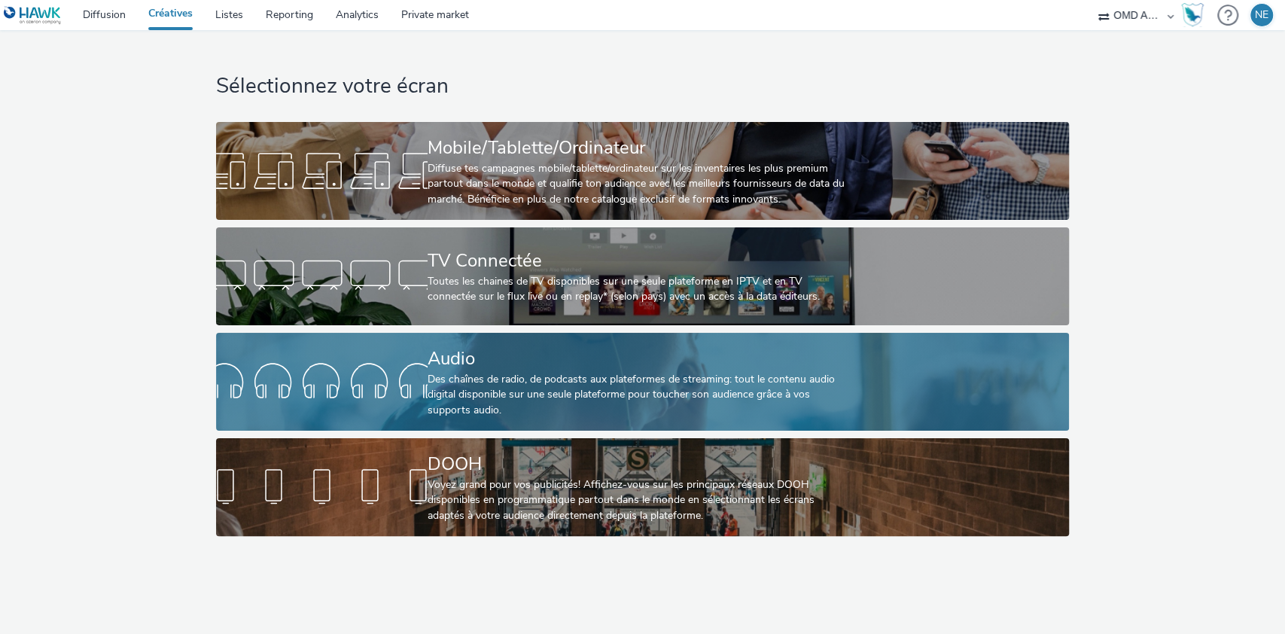
click at [486, 383] on div "Des chaînes de radio, de podcasts aux plateformes de streaming: tout le contenu…" at bounding box center [640, 395] width 424 height 46
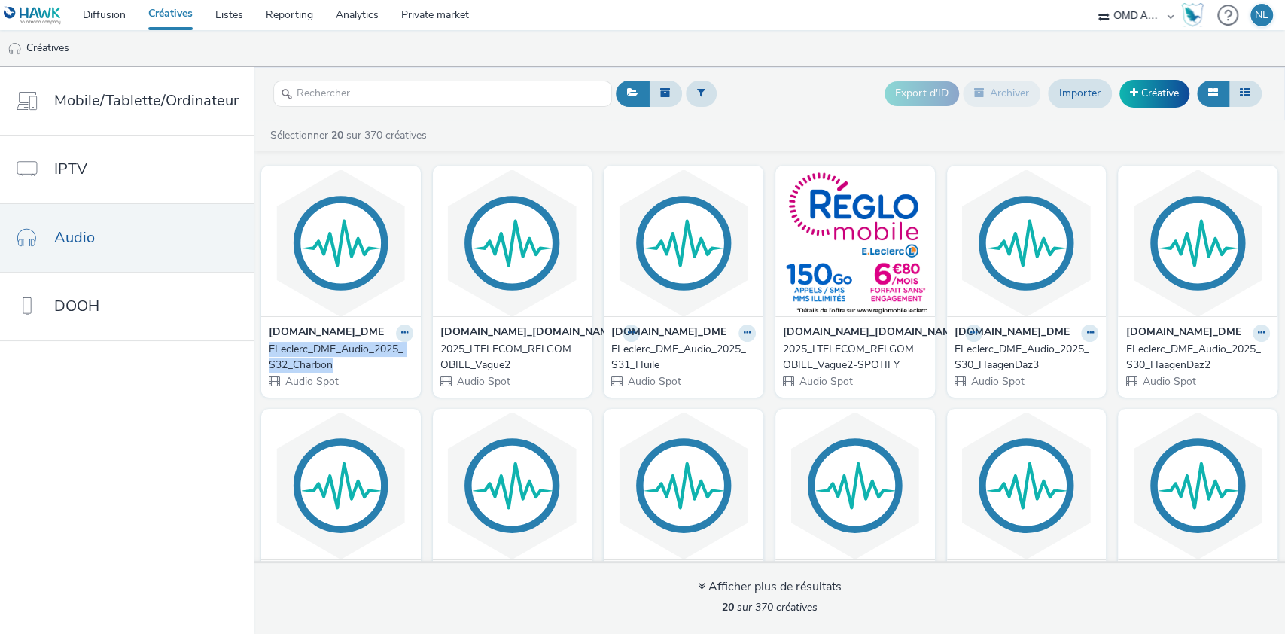
drag, startPoint x: 261, startPoint y: 347, endPoint x: 349, endPoint y: 358, distance: 88.1
click at [349, 359] on div "[DOMAIN_NAME]_DME ELeclerc_DME_Audio_2025_S32_Charbon Audio Spot" at bounding box center [341, 356] width 160 height 81
copy div "ELeclerc_DME_Audio_2025_S32_Charbon"
click at [1133, 95] on span at bounding box center [1134, 92] width 8 height 11
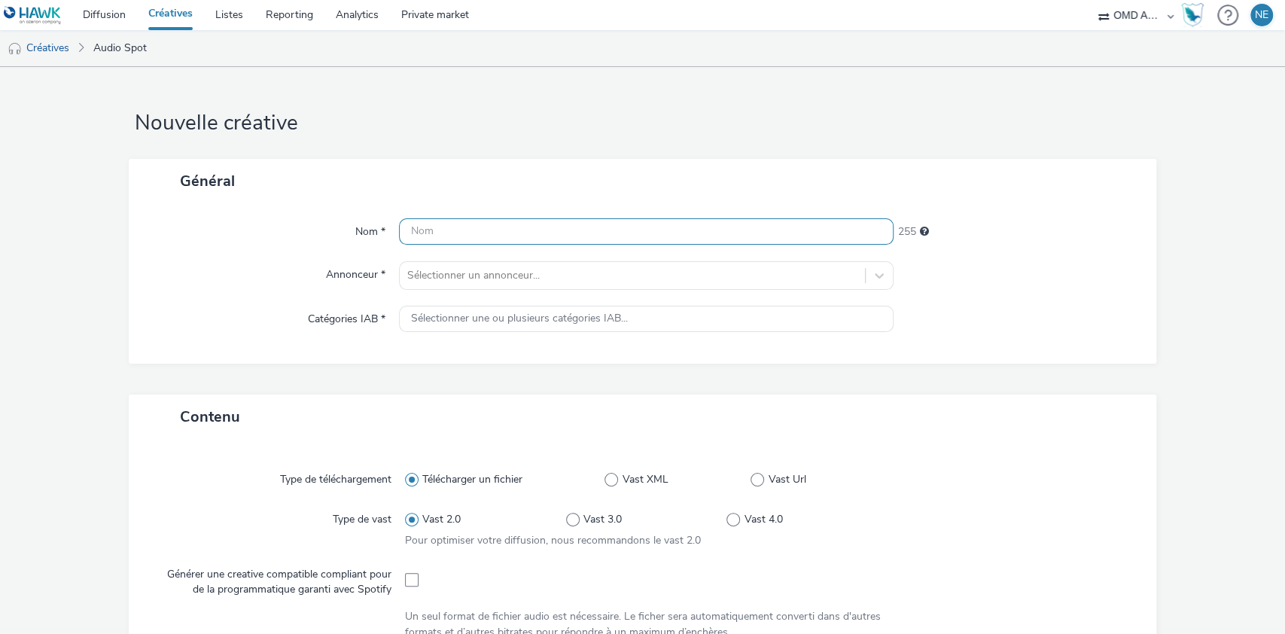
click at [483, 236] on input "text" at bounding box center [646, 231] width 495 height 26
paste input "ELeclerc_DME_Audio_2025_S32_Charbon"
click at [560, 232] on input "ELeclerc_DME_Audio_2025_S32_Charbon" at bounding box center [646, 231] width 495 height 26
drag, startPoint x: 568, startPoint y: 233, endPoint x: 648, endPoint y: 232, distance: 79.8
click at [648, 232] on input "ELeclerc_DME_Audio_2025_S33_Charbon" at bounding box center [646, 231] width 495 height 26
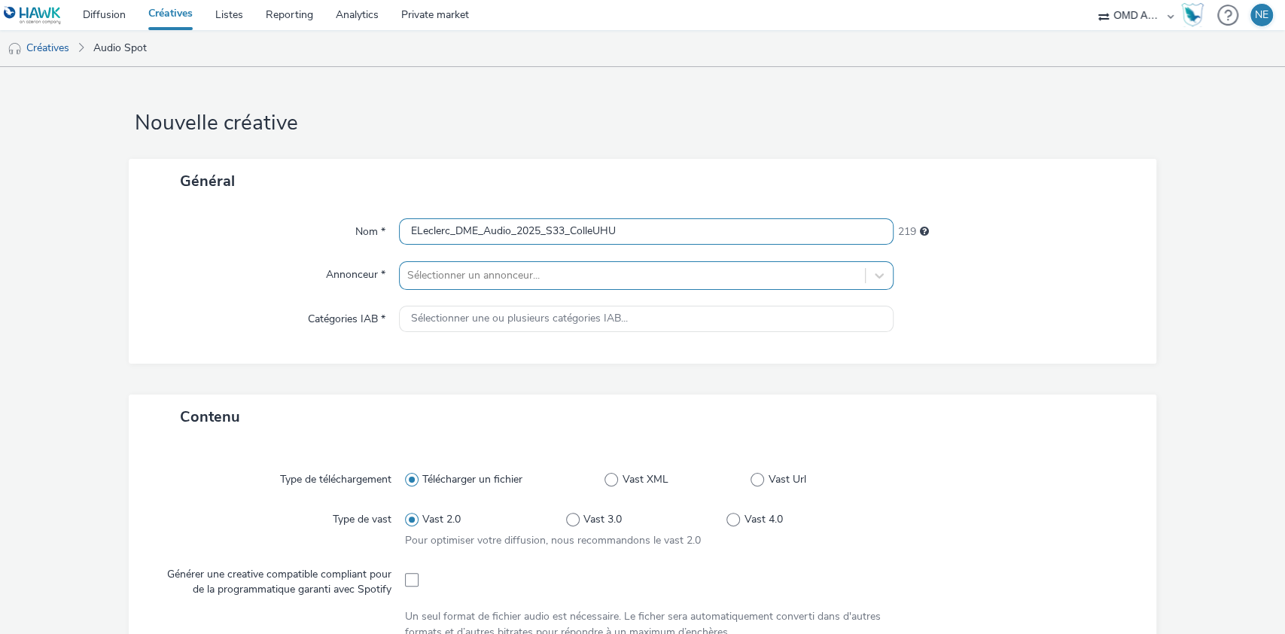
type input "ELeclerc_DME_Audio_2025_S33_ColleUHU"
click at [641, 282] on div at bounding box center [632, 276] width 451 height 18
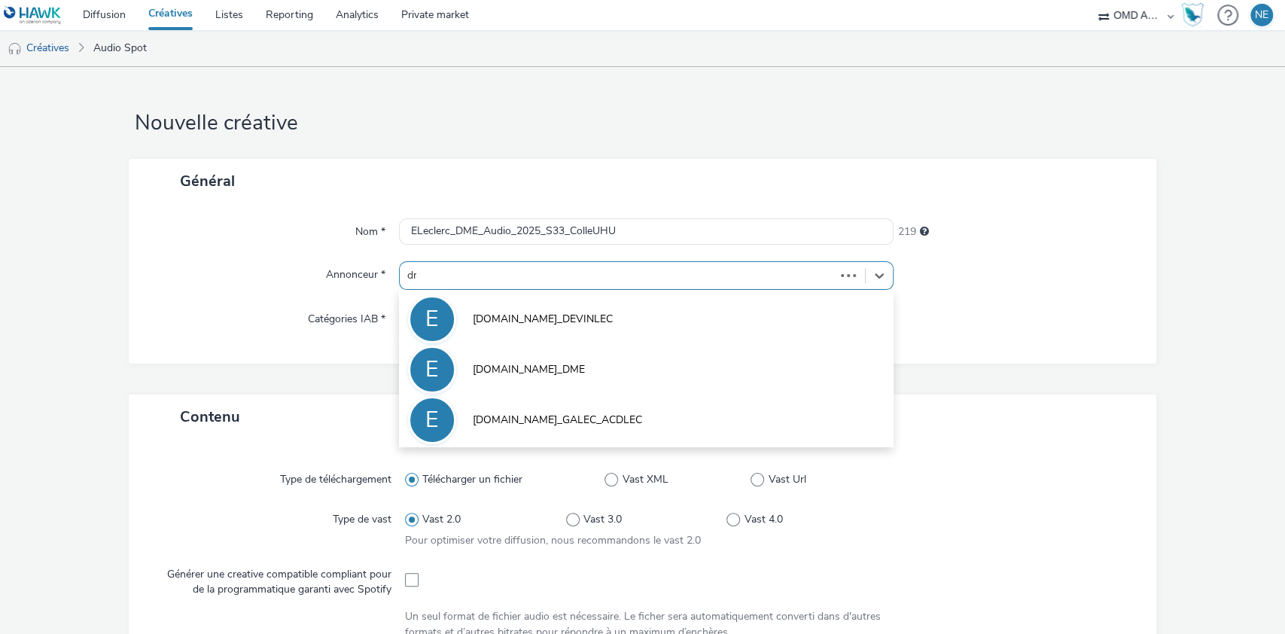
type input "dme"
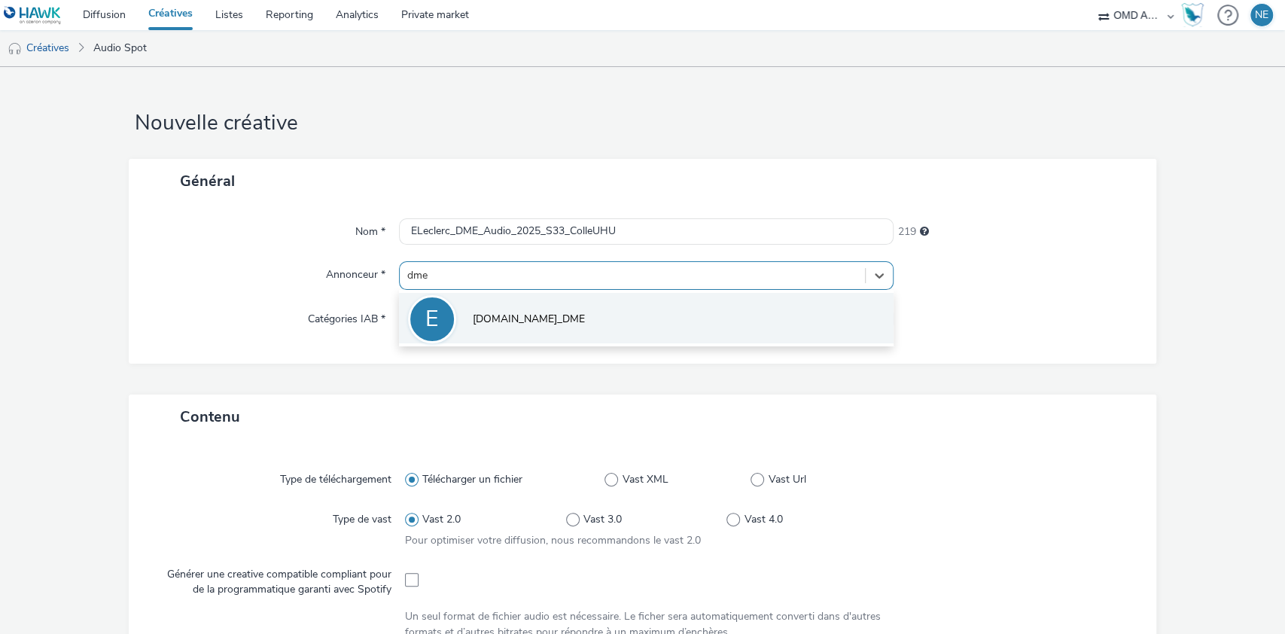
click at [638, 329] on li "E [DOMAIN_NAME]_DME" at bounding box center [646, 318] width 495 height 50
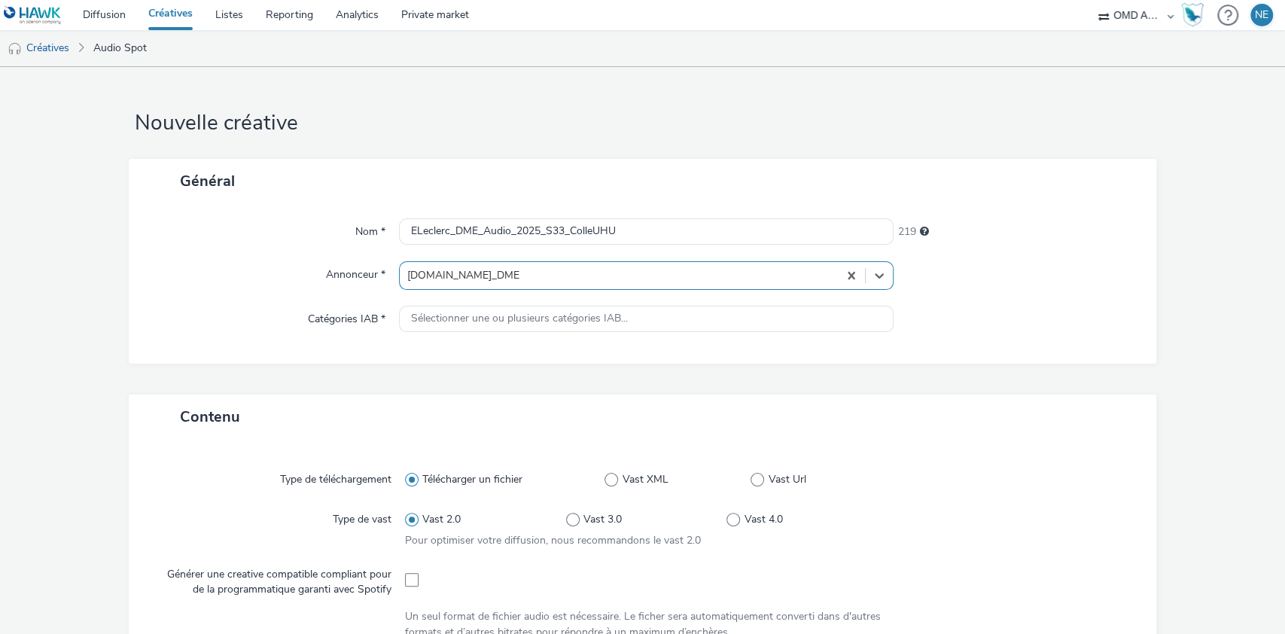
type input "[URL][DOMAIN_NAME]"
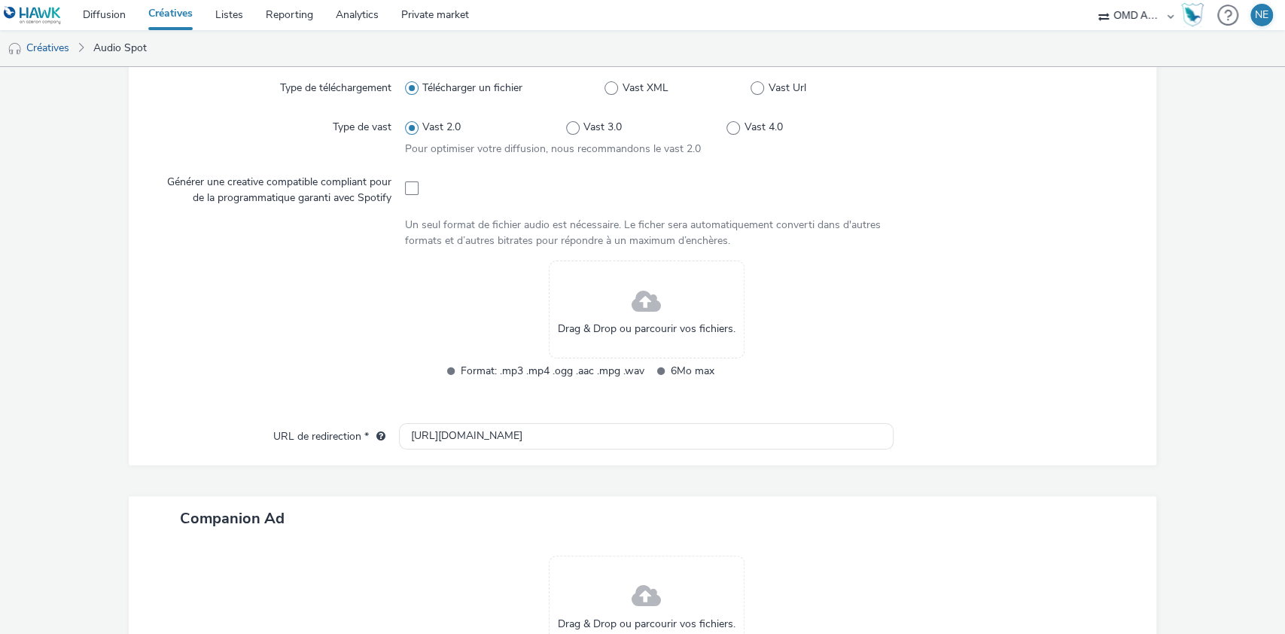
click at [637, 297] on span at bounding box center [646, 302] width 29 height 40
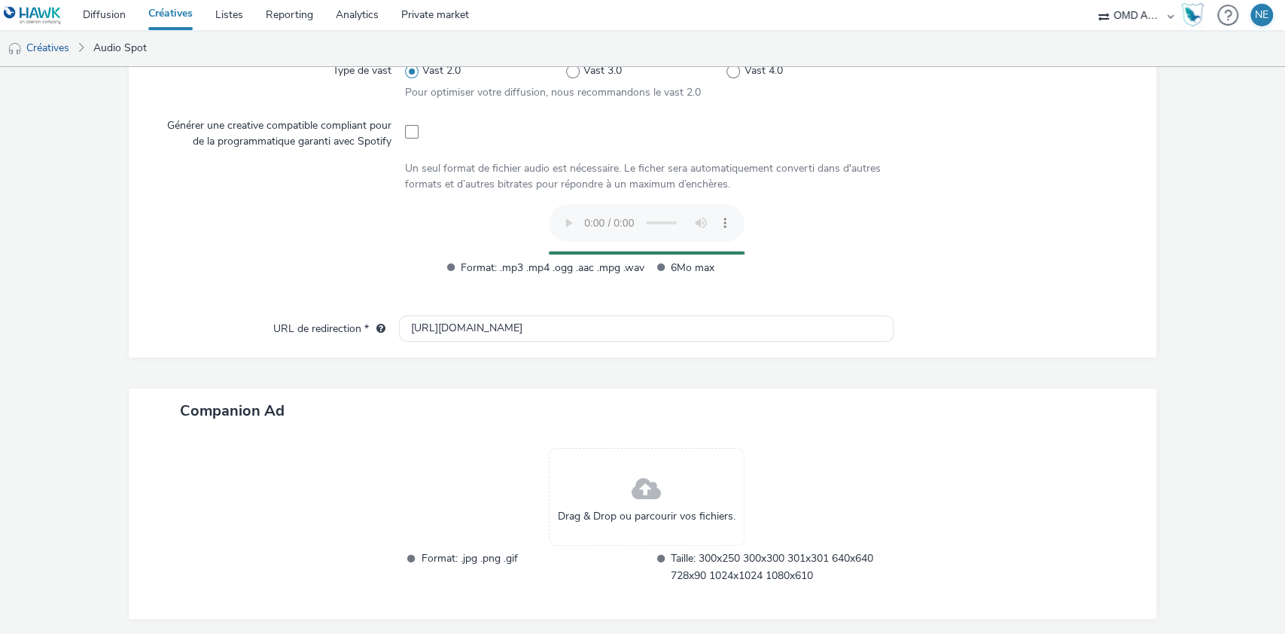
scroll to position [511, 0]
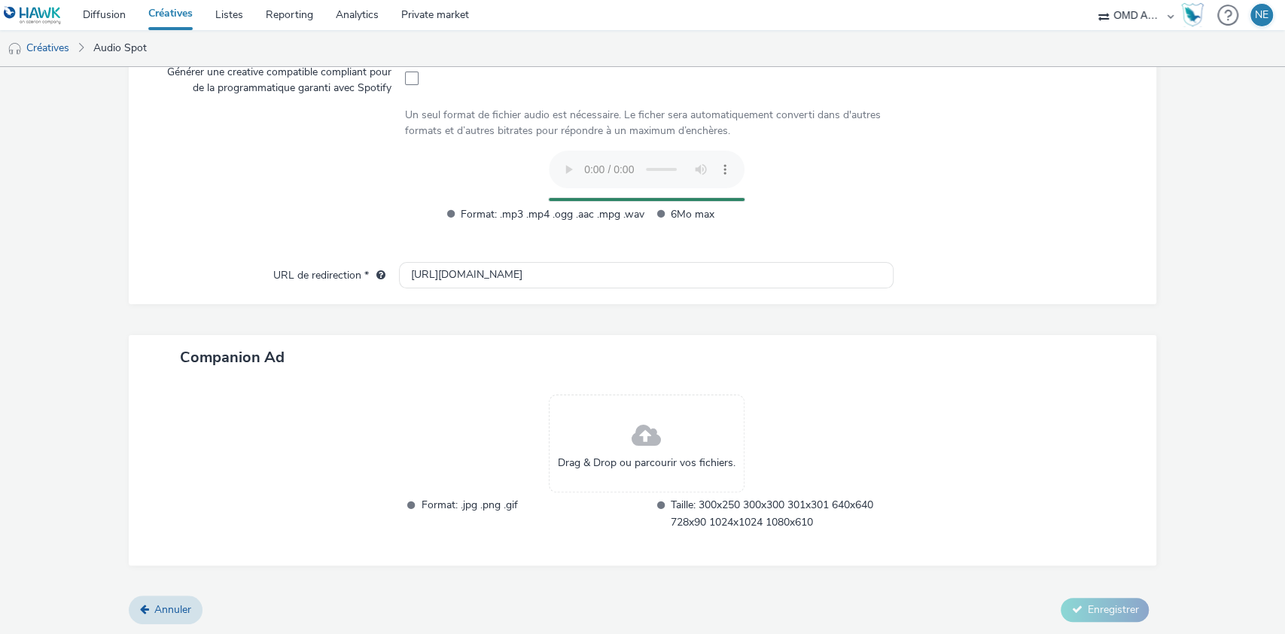
drag, startPoint x: 829, startPoint y: 400, endPoint x: 752, endPoint y: 236, distance: 180.5
click at [752, 236] on div "Format: .mp3 .mp4 .ogg .aac .mpg .wav 6Mo max" at bounding box center [646, 222] width 416 height 33
click at [827, 160] on div "Format: .mp3 .mp4 .ogg .aac .mpg .wav 6Mo max" at bounding box center [646, 194] width 483 height 87
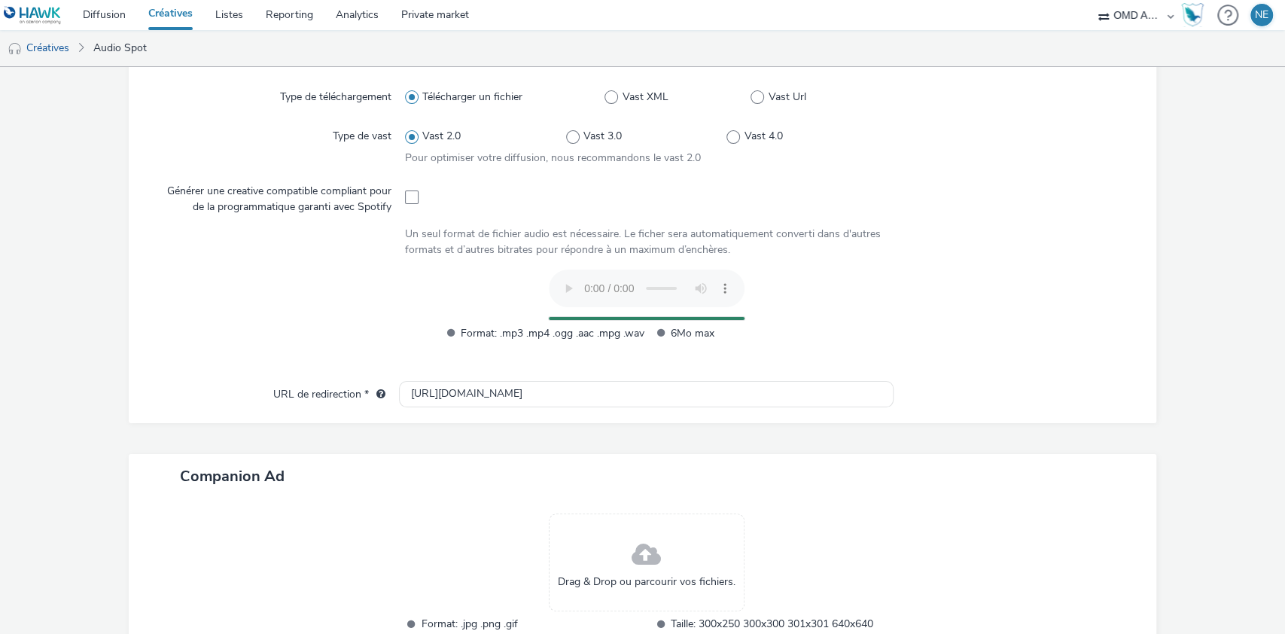
scroll to position [310, 0]
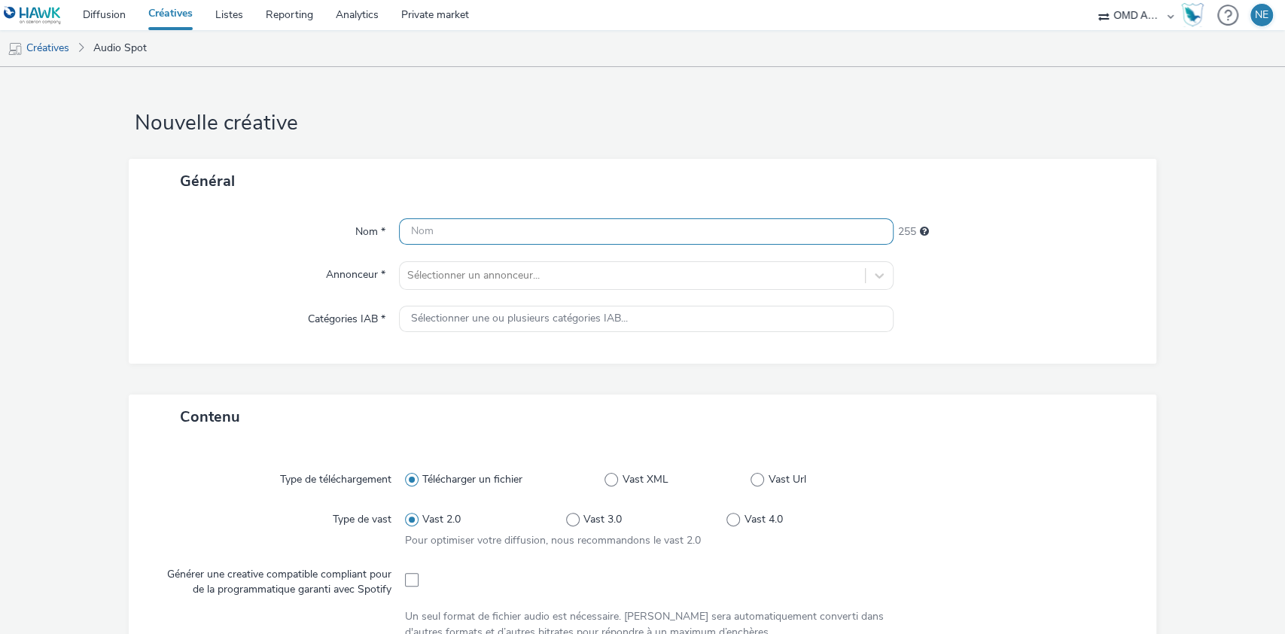
click at [545, 229] on input "text" at bounding box center [646, 231] width 495 height 26
paste input "ELeclerc_DME_Audio_2025_S32_Charbon"
click at [559, 236] on input "ELeclerc_DME_Audio_2025_S32_Charbon" at bounding box center [646, 231] width 495 height 26
drag, startPoint x: 574, startPoint y: 233, endPoint x: 724, endPoint y: 221, distance: 151.1
click at [724, 221] on input "ELeclerc_DME_Audio_2025_S33_Charbon" at bounding box center [646, 231] width 495 height 26
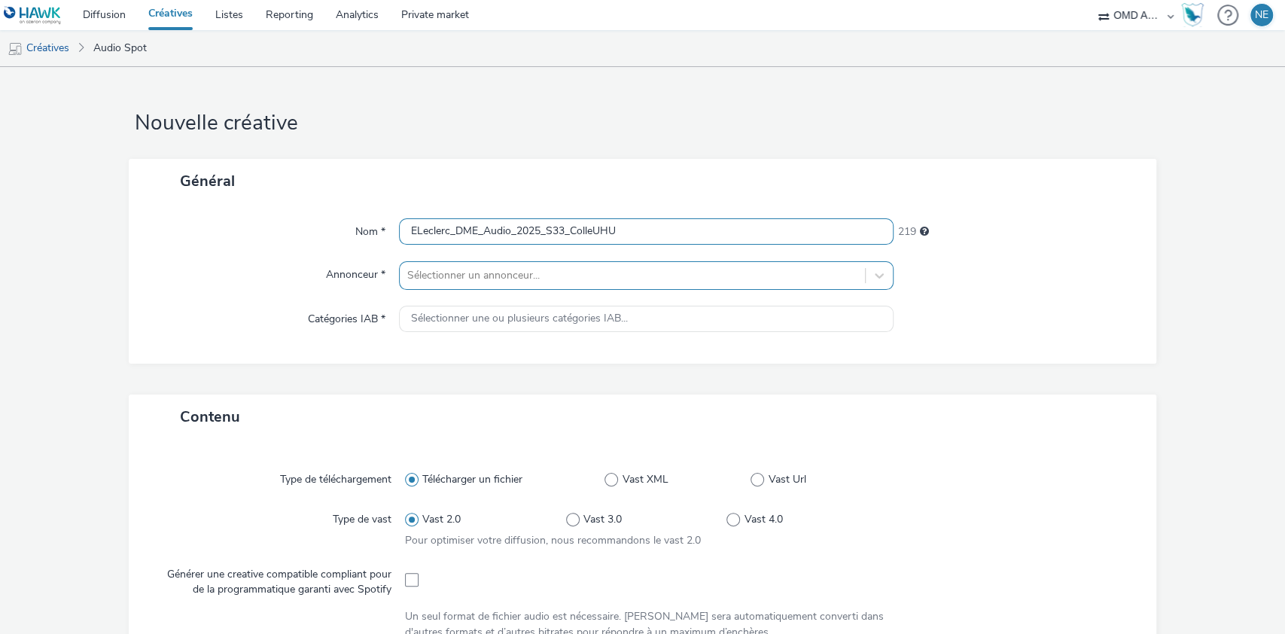
type input "ELeclerc_DME_Audio_2025_S33_ColleUHU"
click at [669, 280] on div at bounding box center [632, 276] width 451 height 18
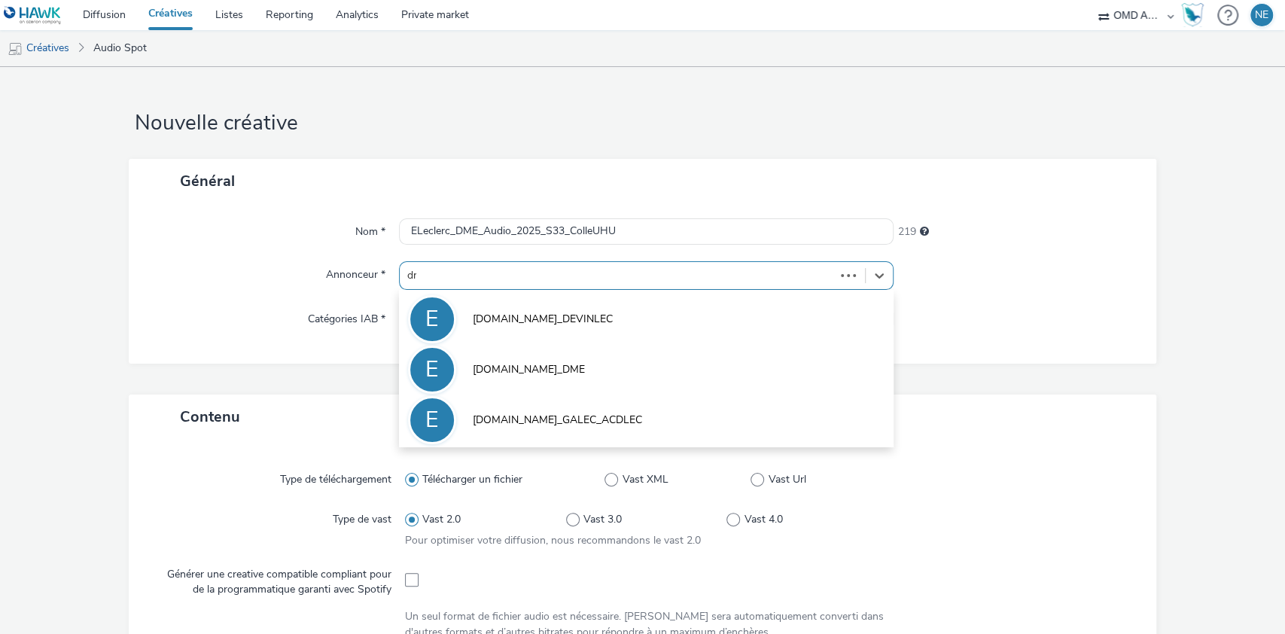
type input "dme"
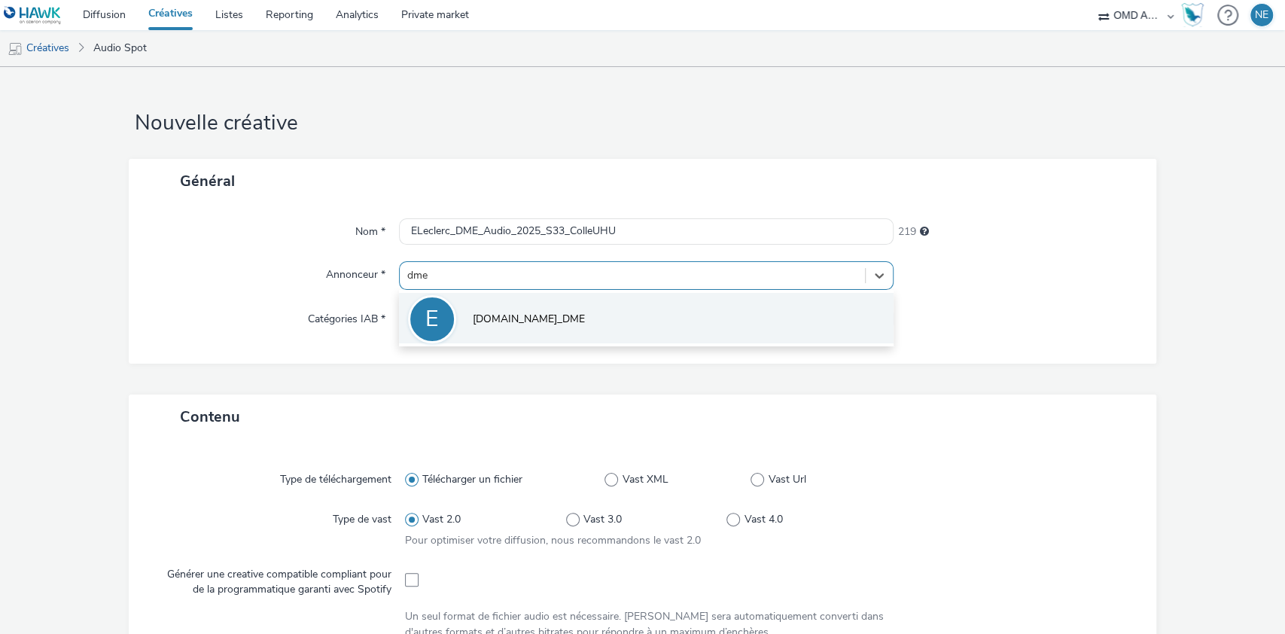
click at [708, 306] on li "E [DOMAIN_NAME]_DME" at bounding box center [646, 318] width 495 height 50
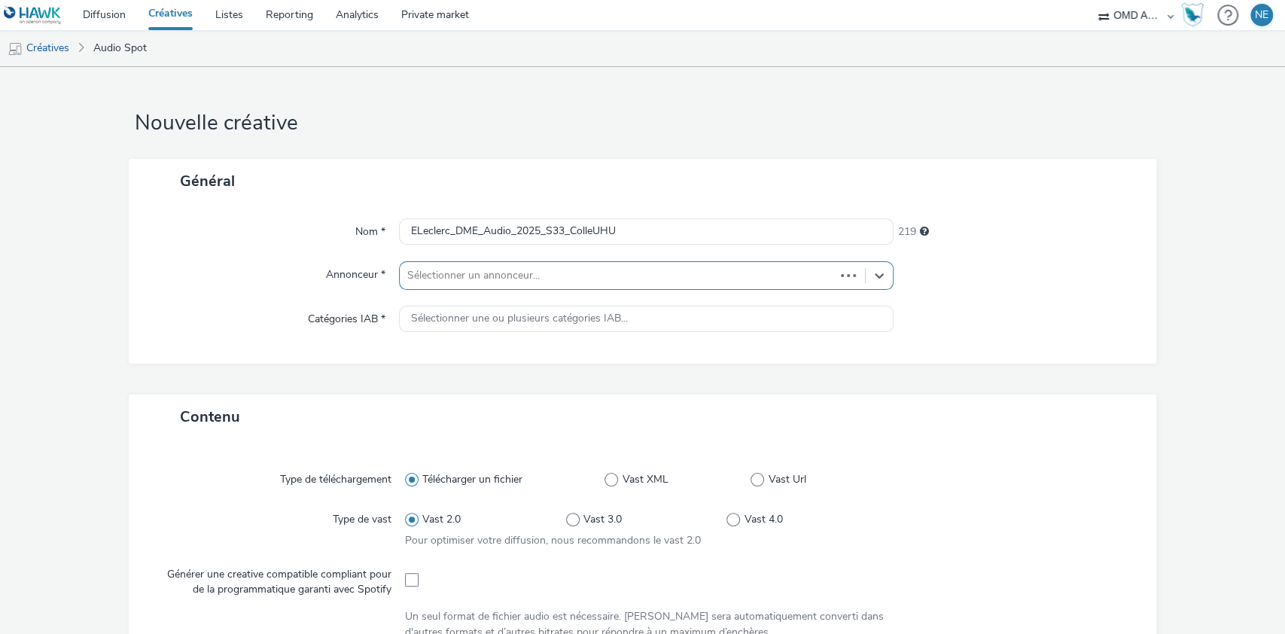
type input "[URL][DOMAIN_NAME]"
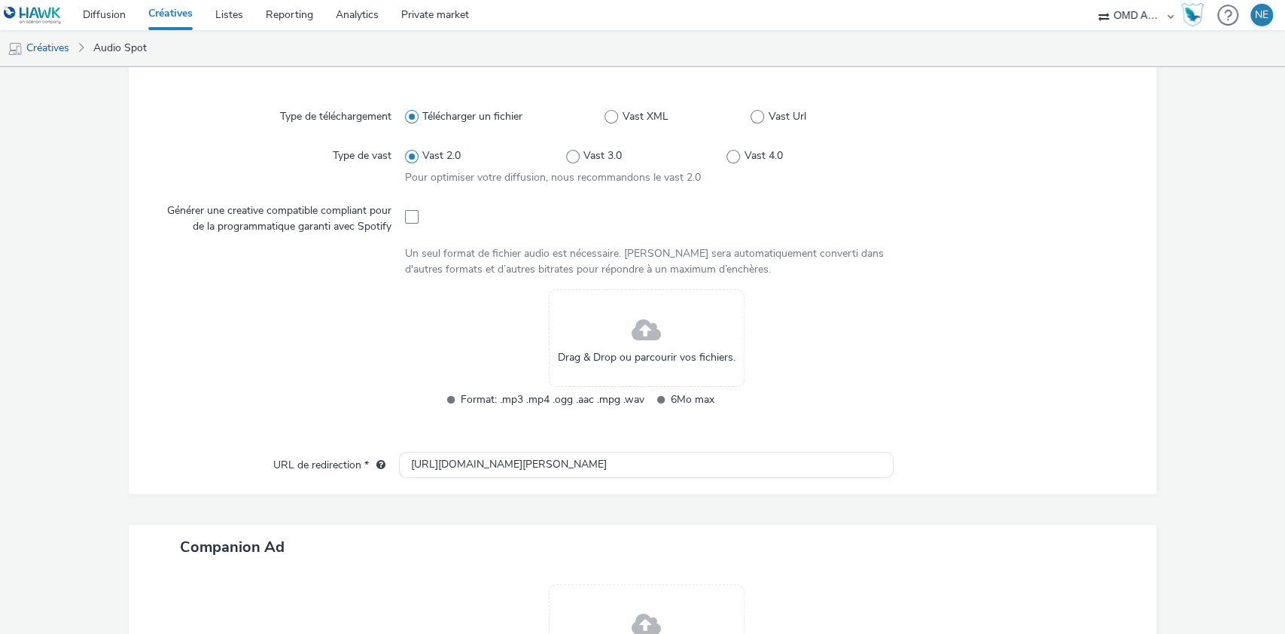
scroll to position [501, 0]
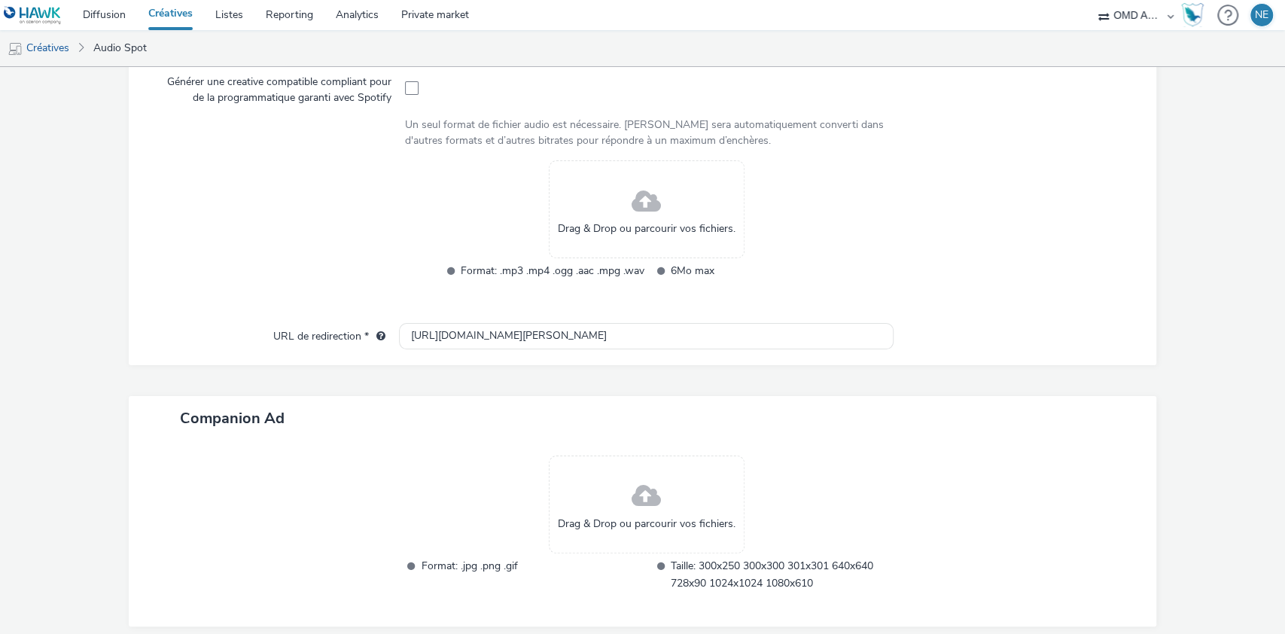
click at [692, 216] on div "Drag & Drop ou parcourir vos fichiers." at bounding box center [647, 209] width 196 height 98
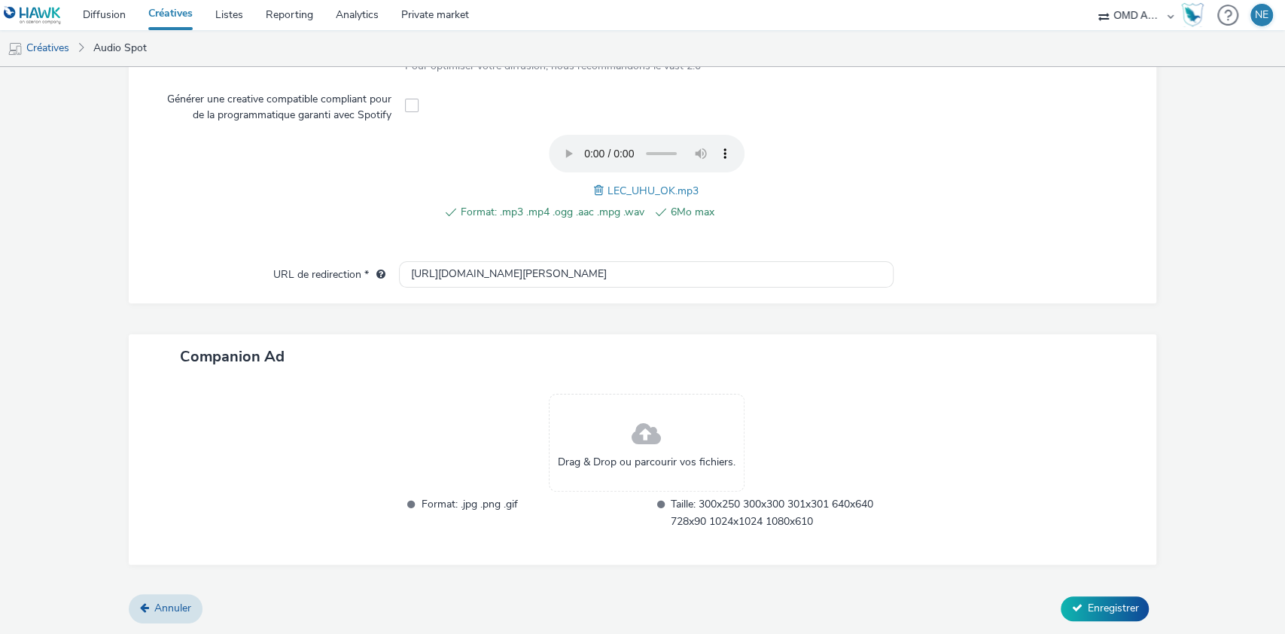
scroll to position [482, 0]
click at [1093, 603] on span "Enregistrer" at bounding box center [1112, 610] width 51 height 14
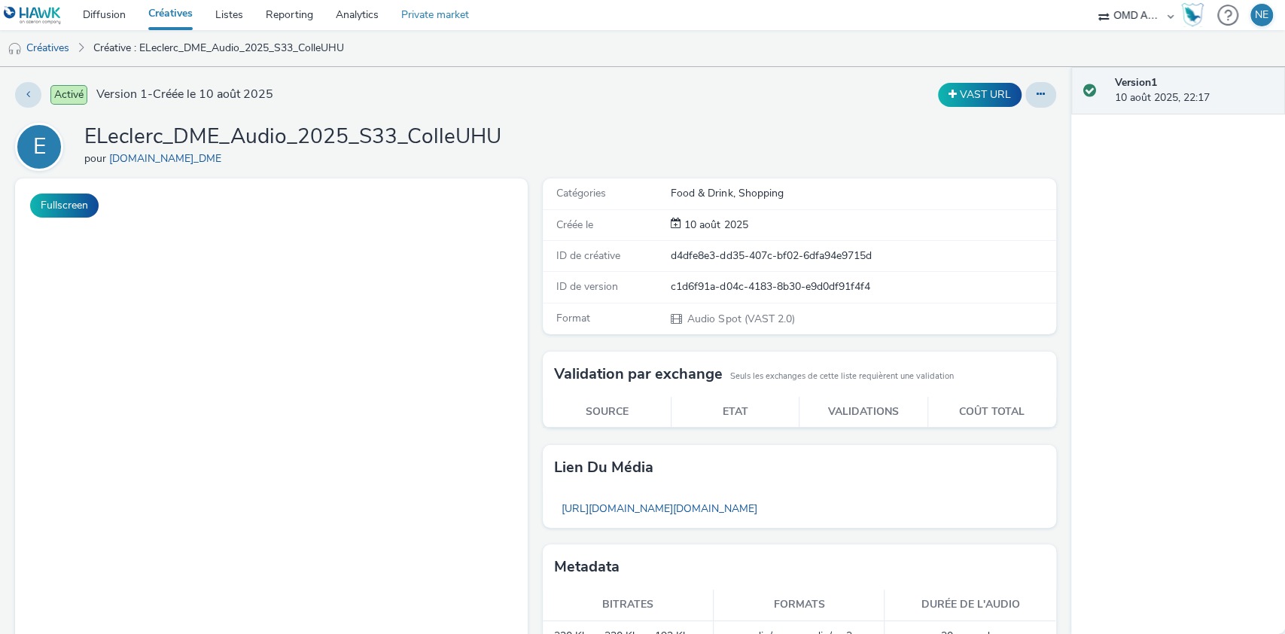
click at [452, 22] on link "Private market" at bounding box center [435, 15] width 90 height 30
